Goal: Task Accomplishment & Management: Complete application form

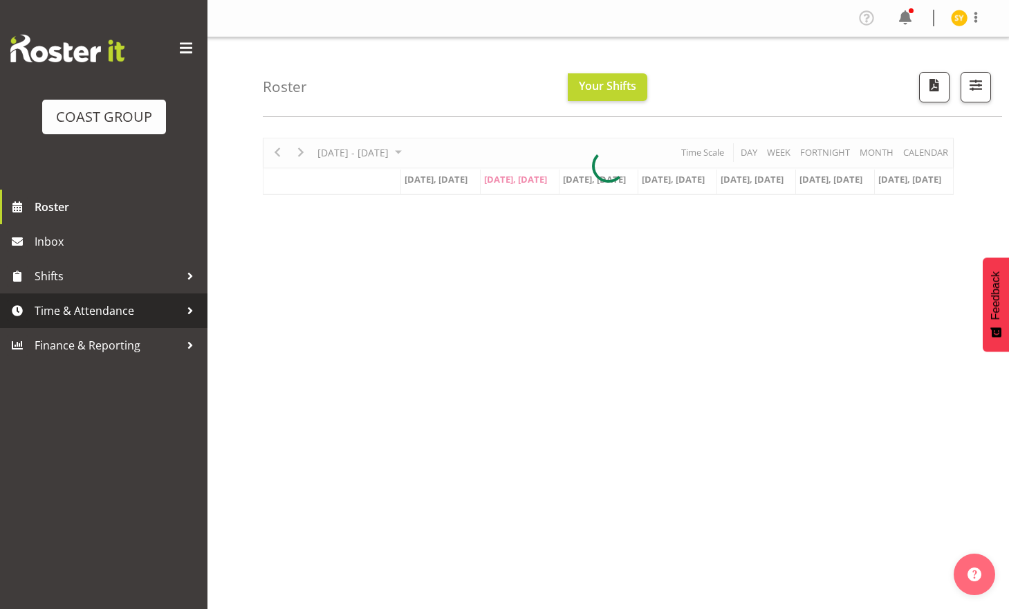
click at [67, 313] on span "Time & Attendance" at bounding box center [107, 310] width 145 height 21
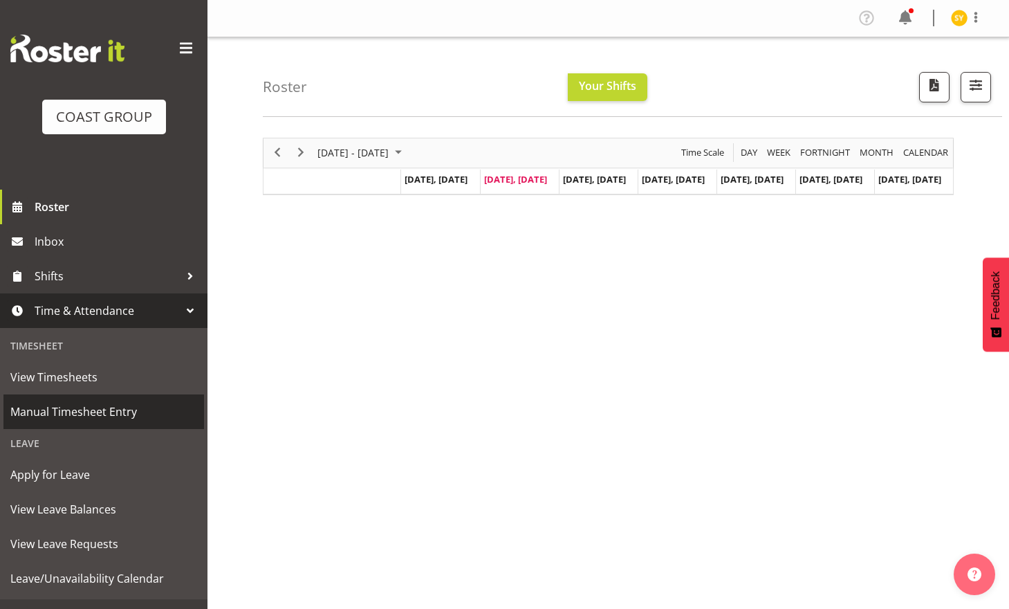
click at [77, 418] on span "Manual Timesheet Entry" at bounding box center [103, 411] width 187 height 21
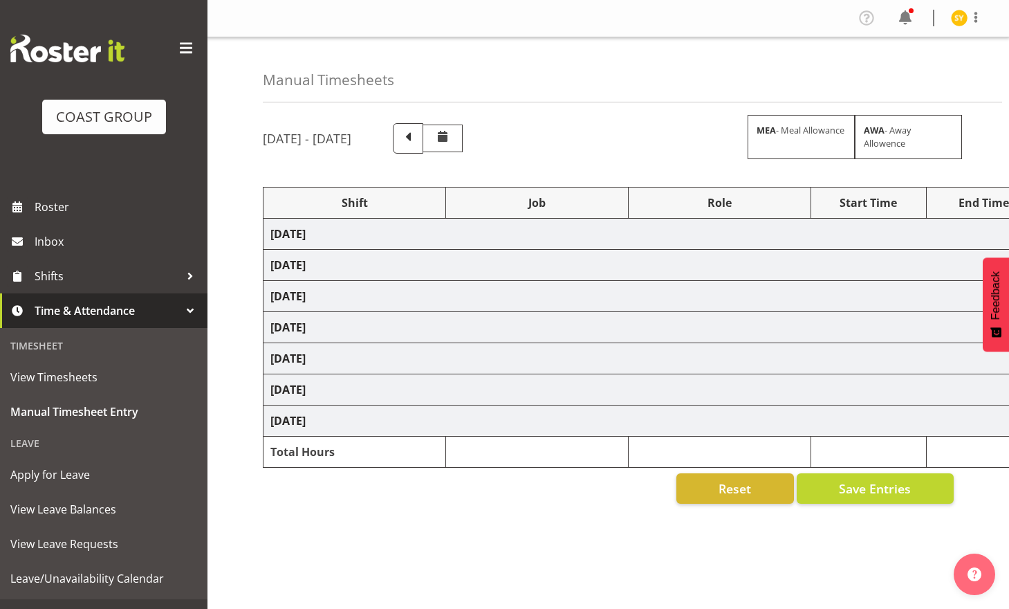
select select "69"
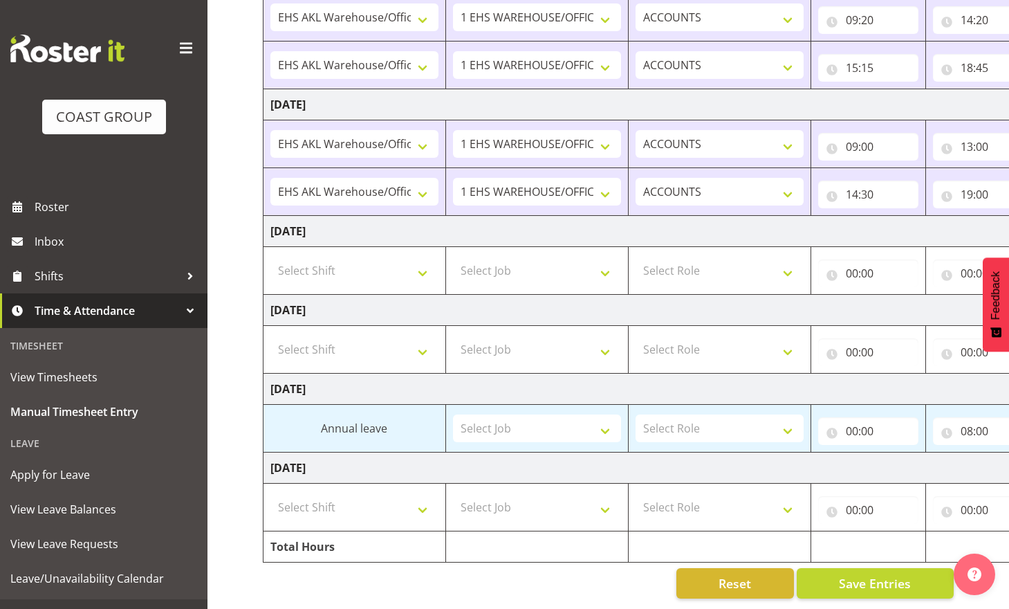
scroll to position [348, 0]
click at [429, 498] on select "Select Shift EHS AKL Warehouse/Office" at bounding box center [355, 507] width 168 height 28
select select "1083"
click at [271, 493] on select "Select Shift EHS AKL Warehouse/Office" at bounding box center [355, 507] width 168 height 28
click at [586, 495] on select "Select Job 1 Carlton Events 1 Carlton Hamilton 1 Carlton Wellington 1 EHS WAREH…" at bounding box center [537, 507] width 168 height 28
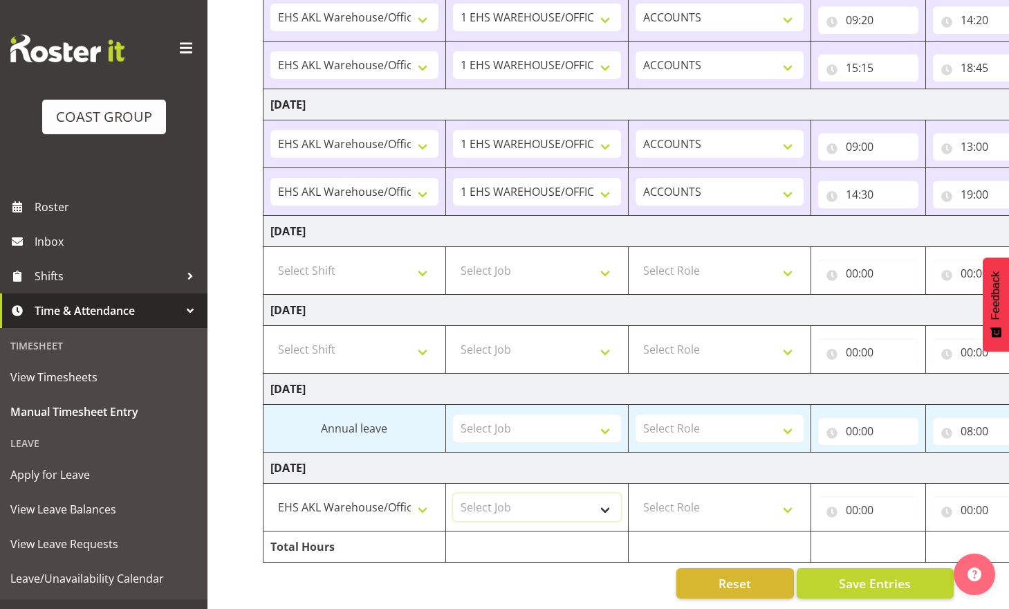
select select "69"
click at [453, 493] on select "Select Job 1 Carlton Events 1 Carlton Hamilton 1 Carlton Wellington 1 EHS WAREH…" at bounding box center [537, 507] width 168 height 28
click at [777, 493] on select "Select Role ACCOUNTS" at bounding box center [720, 507] width 168 height 28
select select "204"
click at [636, 493] on select "Select Role ACCOUNTS" at bounding box center [720, 507] width 168 height 28
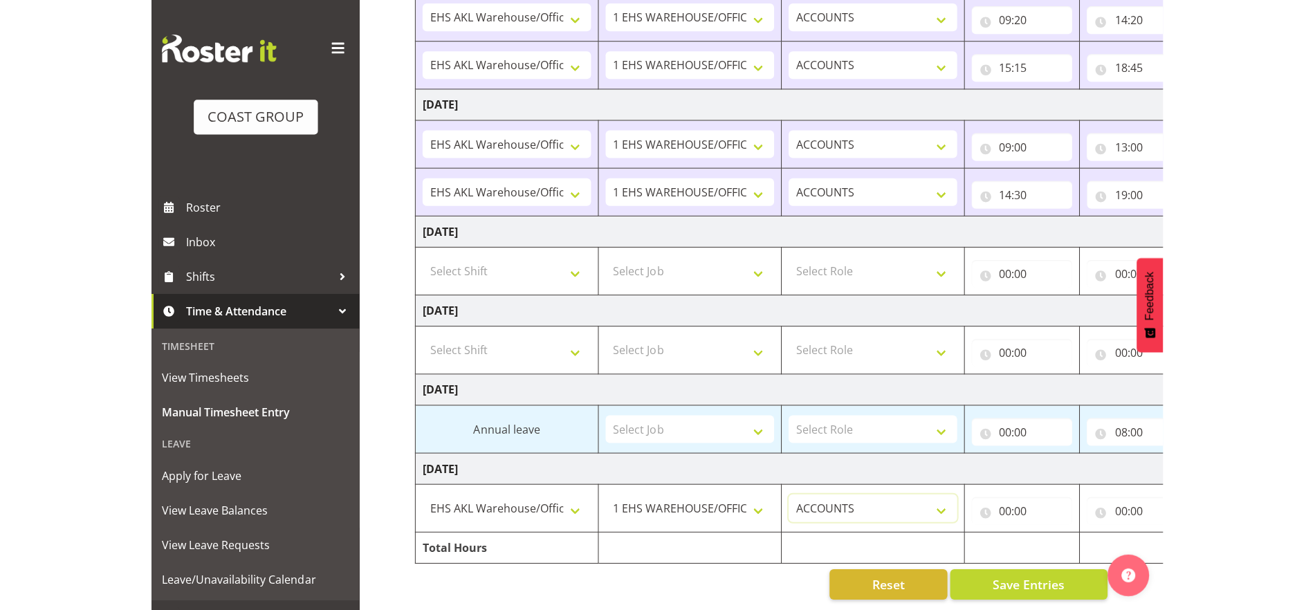
scroll to position [347, 0]
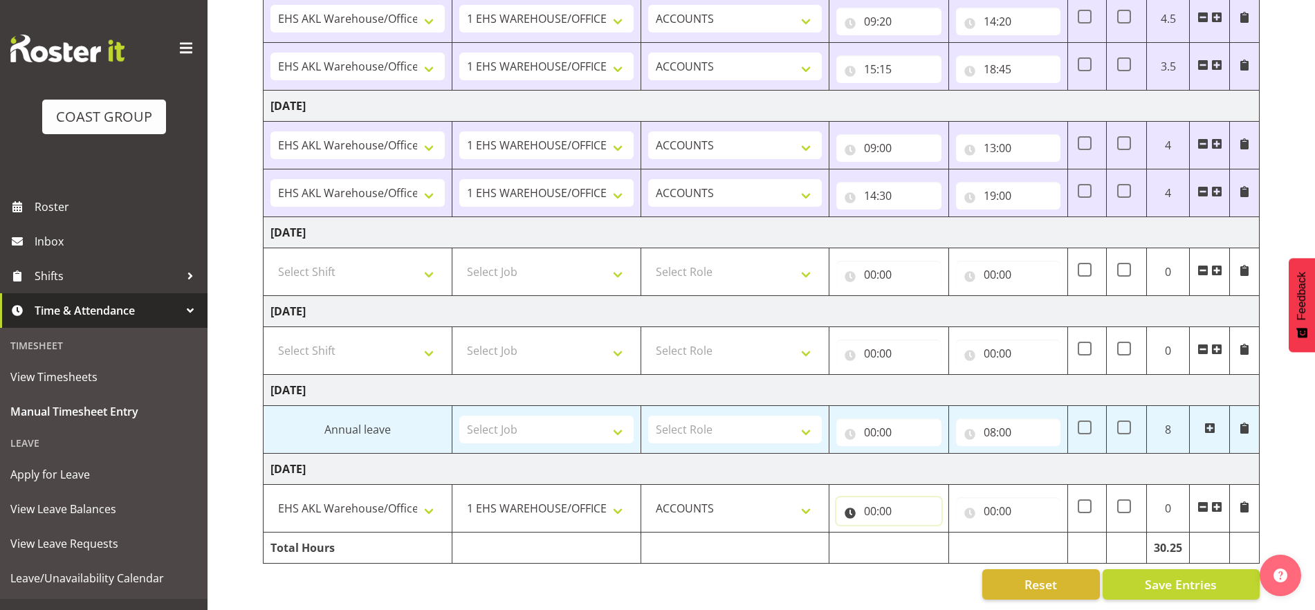
click at [871, 504] on input "00:00" at bounding box center [888, 511] width 104 height 28
click at [938, 538] on select "00 01 02 03 04 05 06 07 08 09 10 11 12 13 14 15 16 17 18 19 20 21 22 23" at bounding box center [930, 547] width 31 height 28
select select "12"
click at [915, 533] on select "00 01 02 03 04 05 06 07 08 09 10 11 12 13 14 15 16 17 18 19 20 21 22 23" at bounding box center [930, 547] width 31 height 28
type input "12:00"
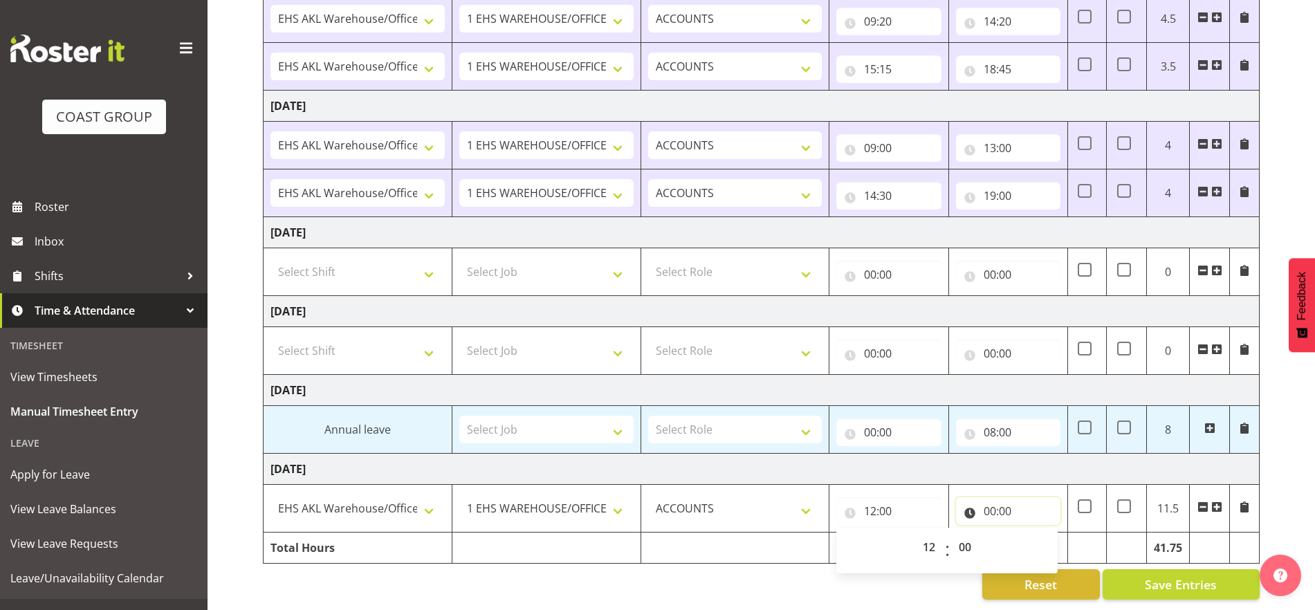
click at [985, 497] on input "00:00" at bounding box center [1008, 511] width 104 height 28
click at [1009, 539] on select "00 01 02 03 04 05 06 07 08 09 10 11 12 13 14 15 16 17 18 19 20 21 22 23" at bounding box center [1050, 547] width 31 height 28
select select "20"
click at [1009, 533] on select "00 01 02 03 04 05 06 07 08 09 10 11 12 13 14 15 16 17 18 19 20 21 22 23" at bounding box center [1050, 547] width 31 height 28
type input "20:00"
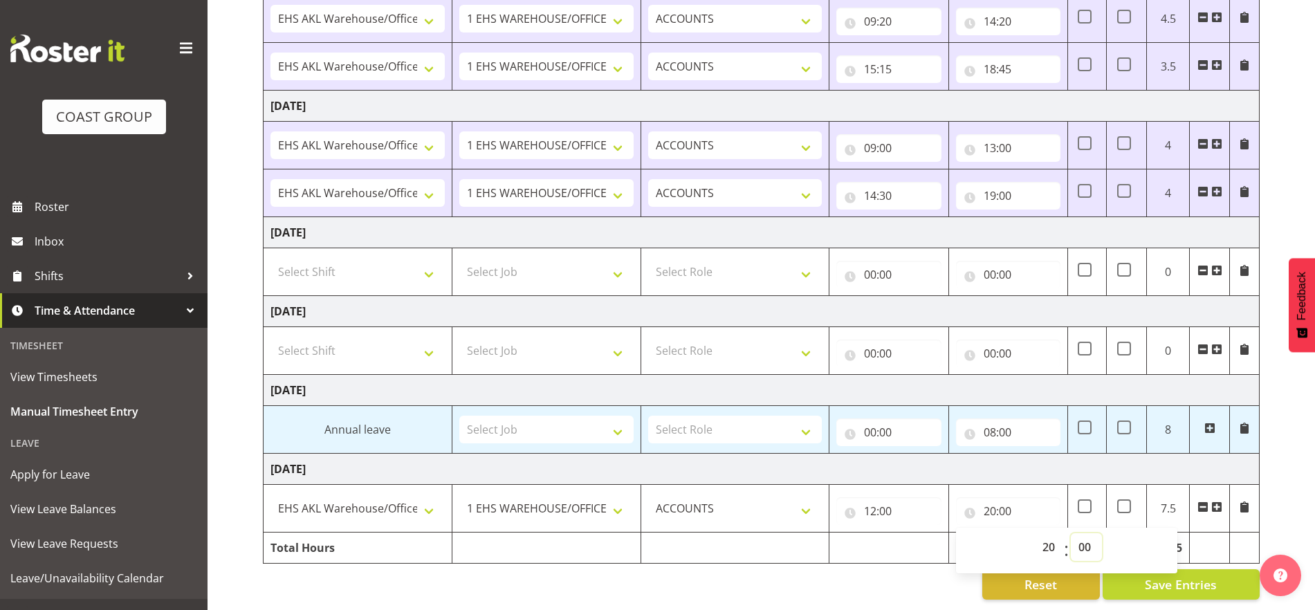
click at [1009, 535] on select "00 01 02 03 04 05 06 07 08 09 10 11 12 13 14 15 16 17 18 19 20 21 22 23 24 25 2…" at bounding box center [1086, 547] width 31 height 28
click at [871, 498] on input "12:00" at bounding box center [888, 511] width 104 height 28
click at [928, 547] on select "00 01 02 03 04 05 06 07 08 09 10 11 12 13 14 15 16 17 18 19 20 21 22 23" at bounding box center [930, 547] width 31 height 28
click at [988, 497] on input "20:00" at bounding box center [1008, 511] width 104 height 28
click at [1009, 533] on select "00 01 02 03 04 05 06 07 08 09 10 11 12 13 14 15 16 17 18 19 20 21 22 23 24 25 2…" at bounding box center [1086, 547] width 31 height 28
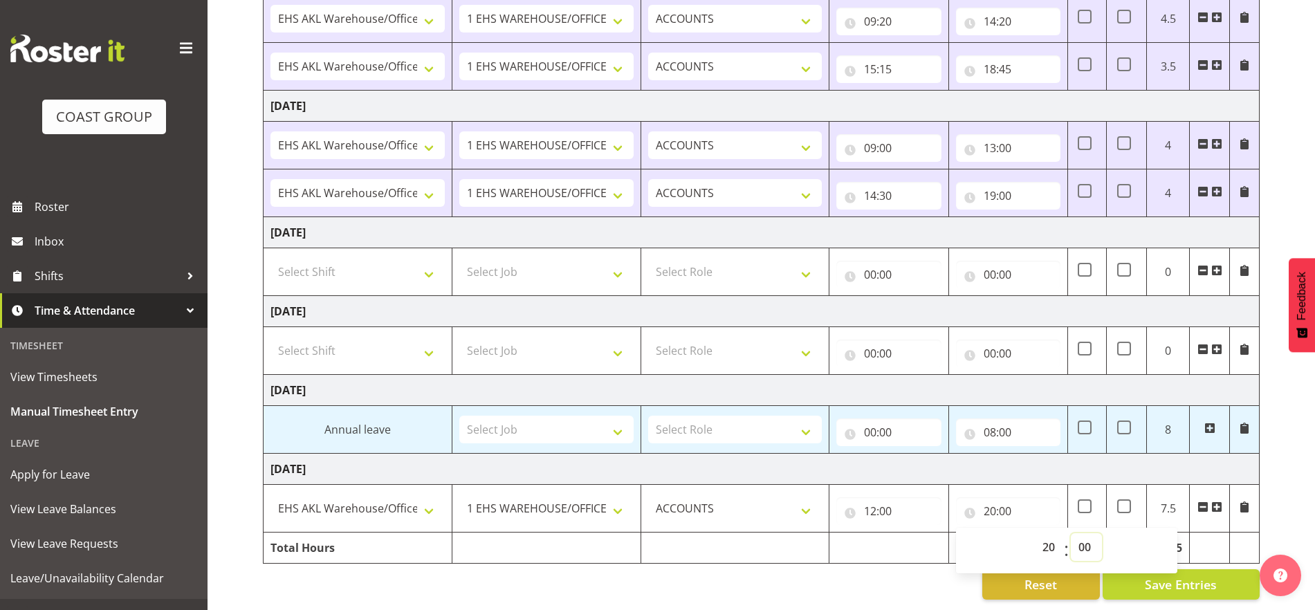
select select "30"
click at [1009, 533] on select "00 01 02 03 04 05 06 07 08 09 10 11 12 13 14 15 16 17 18 19 20 21 22 23 24 25 2…" at bounding box center [1086, 547] width 31 height 28
type input "20:30"
click at [906, 461] on td "Tuesday 30th September 2025" at bounding box center [762, 469] width 996 height 31
click at [1009, 578] on span "Save Entries" at bounding box center [1181, 585] width 72 height 18
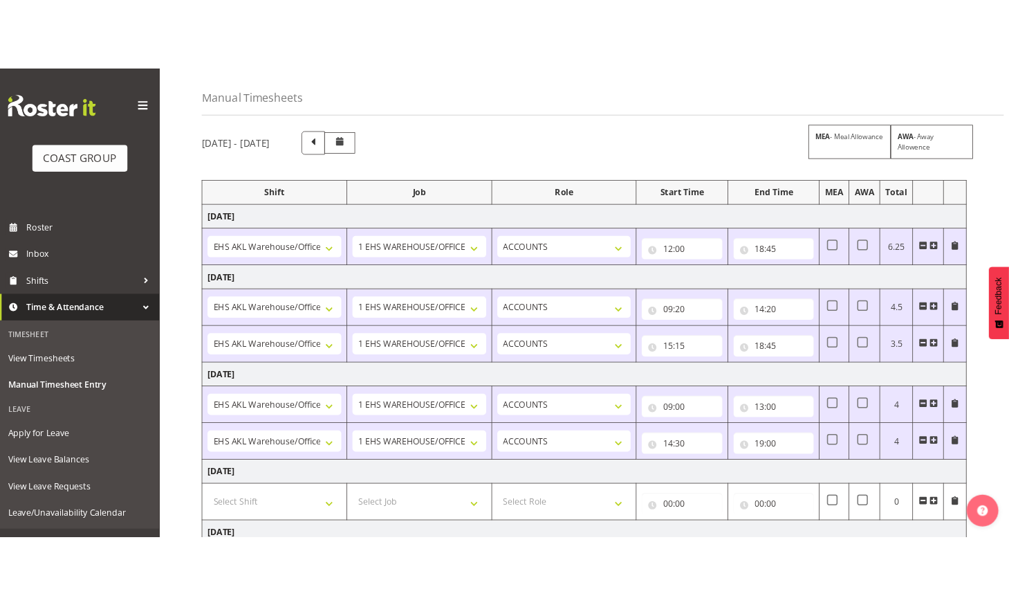
scroll to position [0, 0]
